Goal: Transaction & Acquisition: Subscribe to service/newsletter

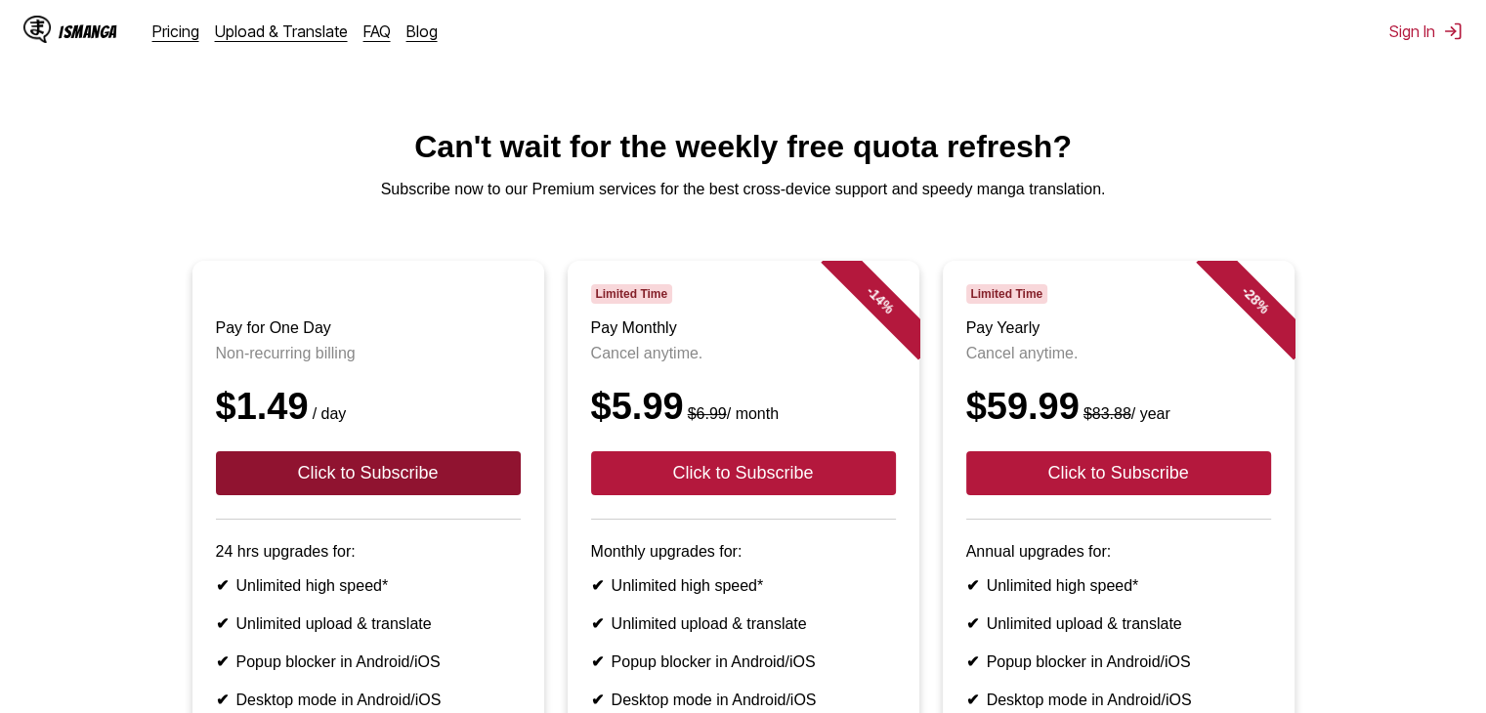
click at [391, 495] on button "Click to Subscribe" at bounding box center [368, 473] width 305 height 44
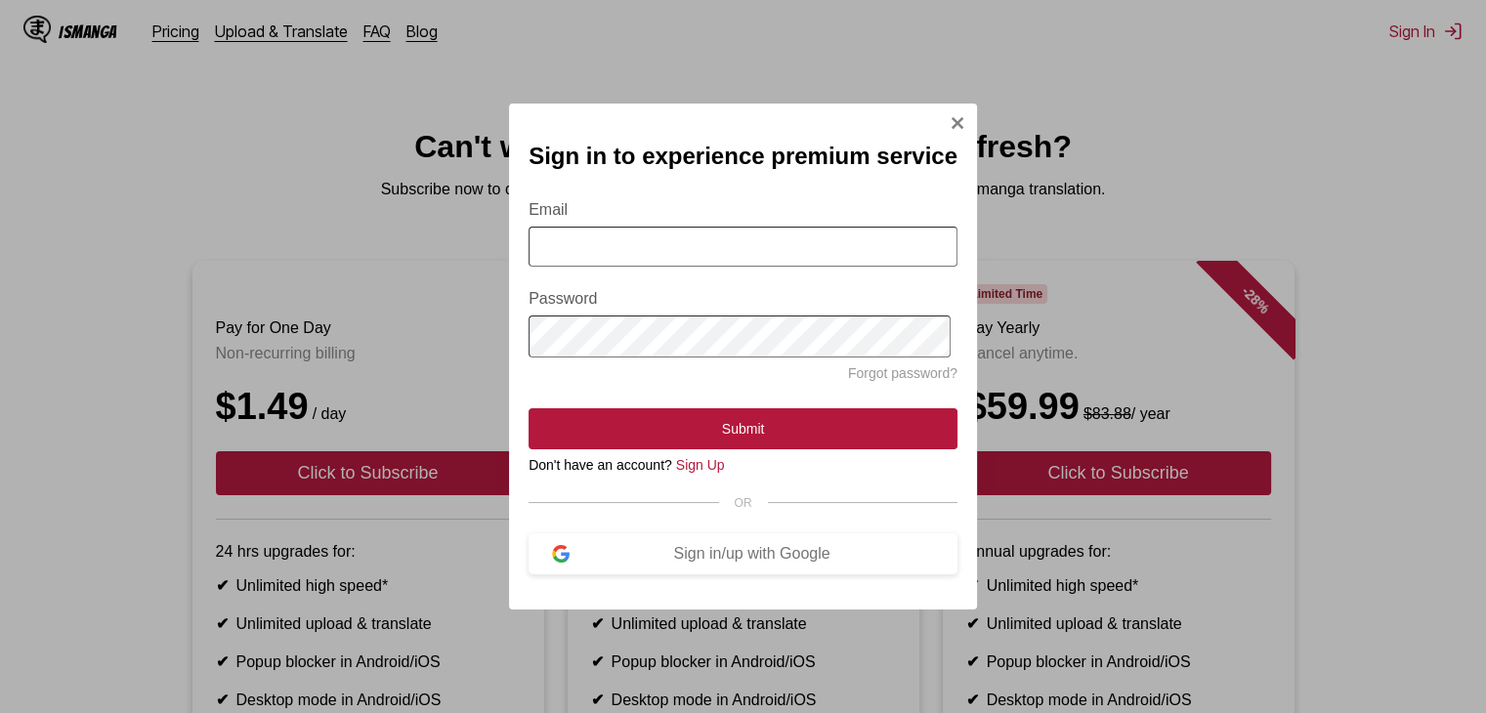
click at [956, 115] on img "Sign In Modal" at bounding box center [958, 123] width 16 height 16
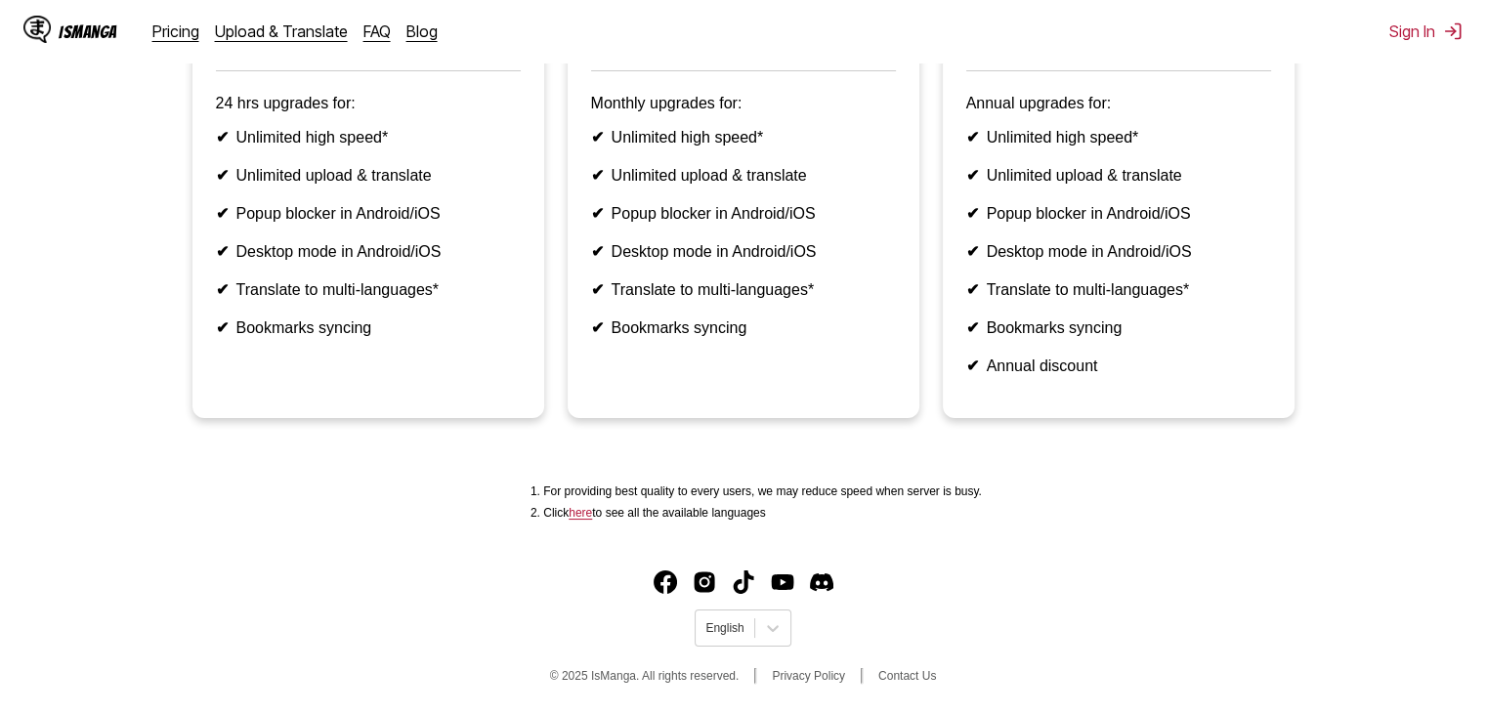
scroll to position [180, 0]
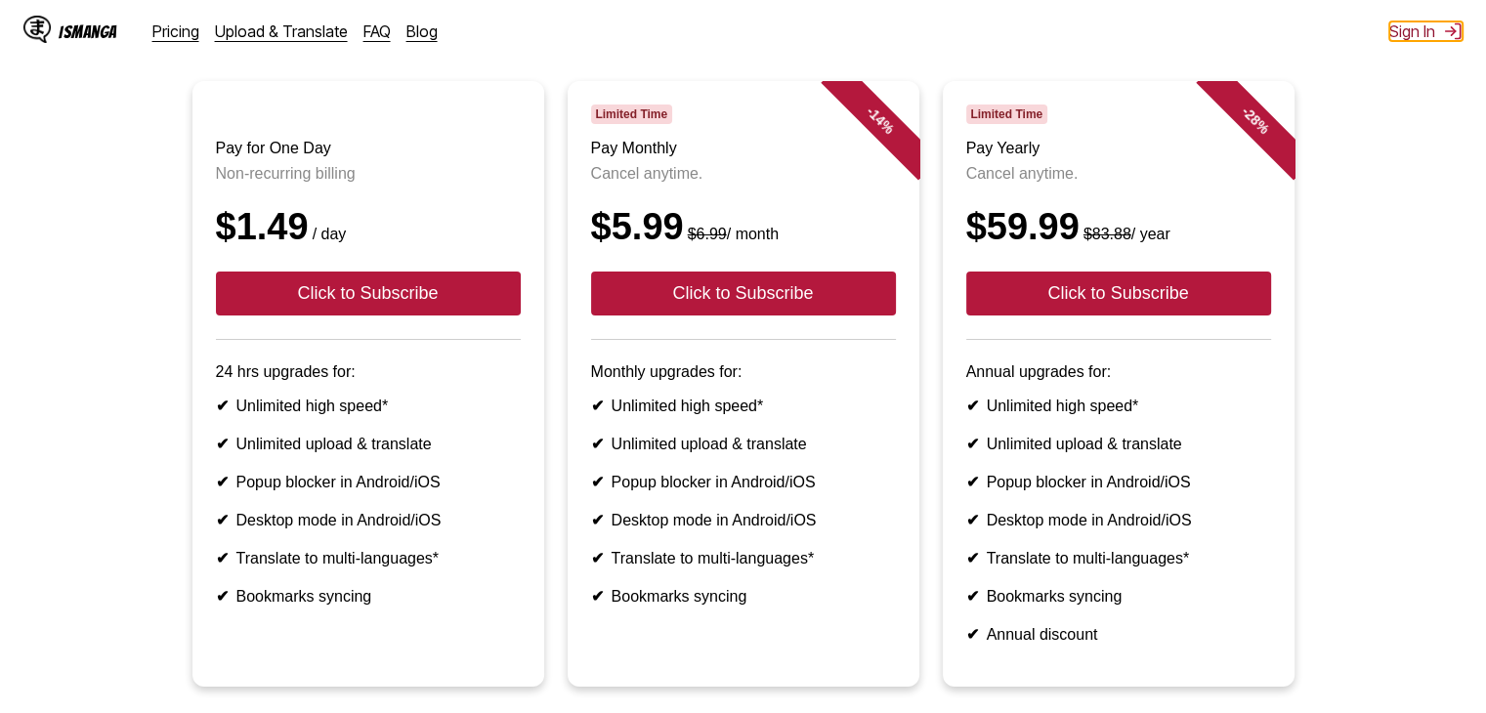
click at [1434, 36] on button "Sign In" at bounding box center [1426, 31] width 73 height 20
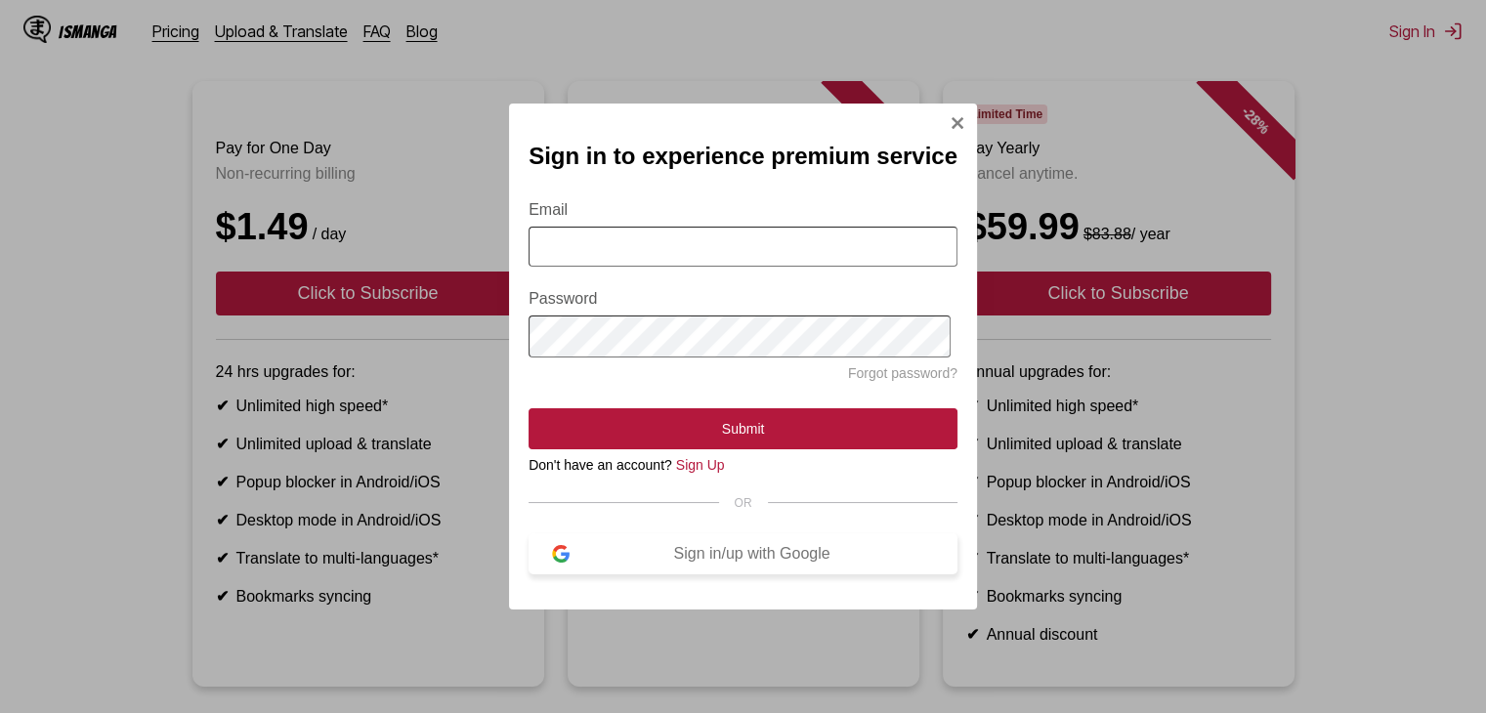
click at [739, 563] on div "Sign in/up with Google" at bounding box center [752, 554] width 364 height 18
click at [954, 115] on img "Sign In Modal" at bounding box center [958, 123] width 16 height 16
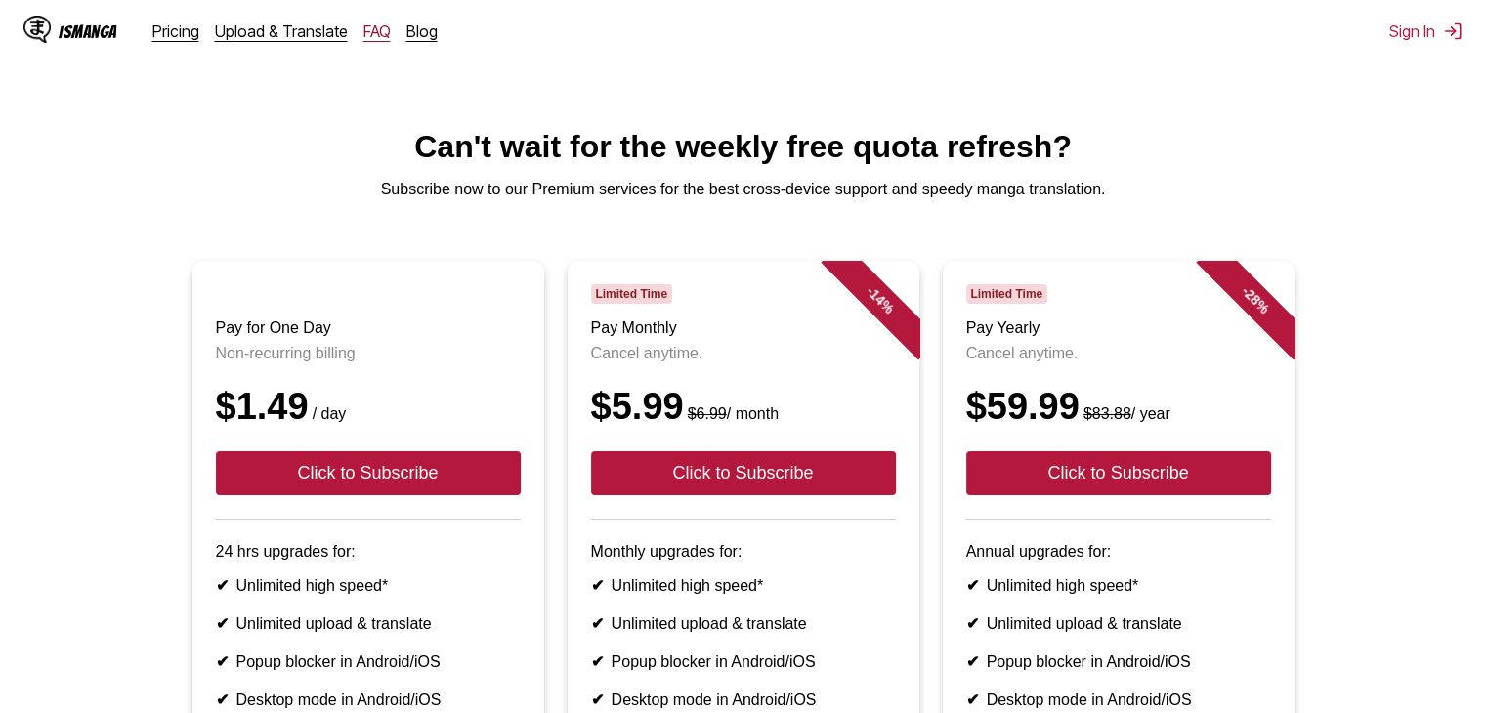
click at [374, 35] on link "FAQ" at bounding box center [377, 31] width 27 height 20
